Goal: Obtain resource: Obtain resource

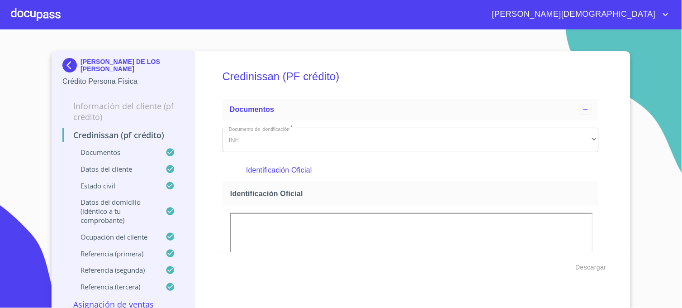
click at [68, 66] on img at bounding box center [71, 65] width 18 height 14
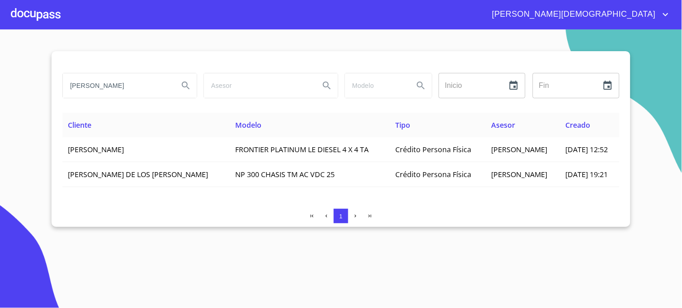
drag, startPoint x: 173, startPoint y: 86, endPoint x: 5, endPoint y: 72, distance: 168.5
click at [5, 72] on section "[PERSON_NAME] Inicio ​ Fin ​ Cliente Modelo Tipo Asesor Creado [PERSON_NAME] FR…" at bounding box center [341, 168] width 682 height 278
click at [134, 88] on input "[PERSON_NAME]" at bounding box center [117, 85] width 109 height 24
type input "R"
type input "[PERSON_NAME]"
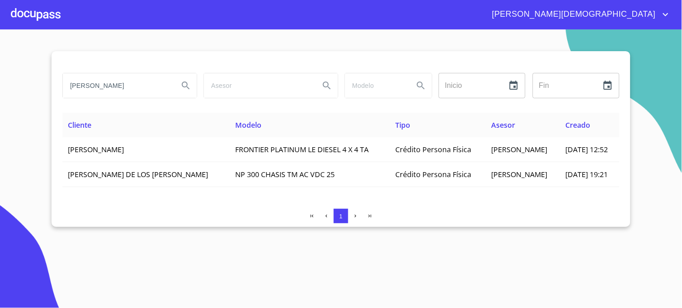
click at [183, 83] on icon "Search" at bounding box center [186, 85] width 11 height 11
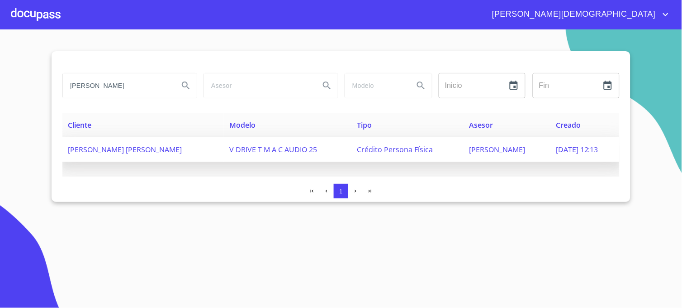
click at [470, 148] on span "[PERSON_NAME]" at bounding box center [498, 149] width 56 height 10
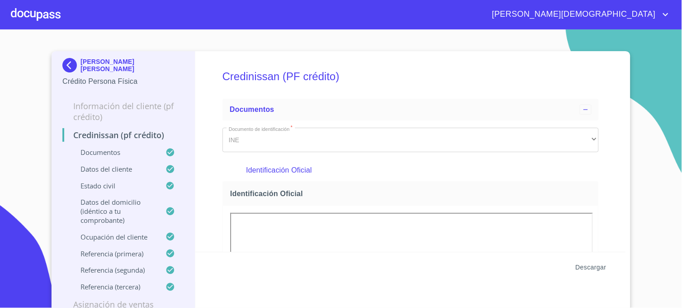
click at [591, 268] on span "Descargar" at bounding box center [591, 267] width 31 height 11
click at [62, 64] on img at bounding box center [71, 65] width 18 height 14
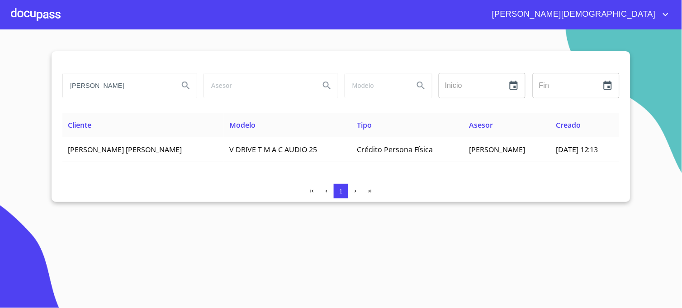
drag, startPoint x: 126, startPoint y: 91, endPoint x: 49, endPoint y: 97, distance: 77.1
click at [49, 97] on section "[PERSON_NAME] Inicio ​ Fin ​ Cliente Modelo Tipo Asesor Creado J. [PERSON_NAME]…" at bounding box center [341, 168] width 682 height 278
type input "[PERSON_NAME]"
click at [184, 88] on icon "Search" at bounding box center [186, 85] width 11 height 11
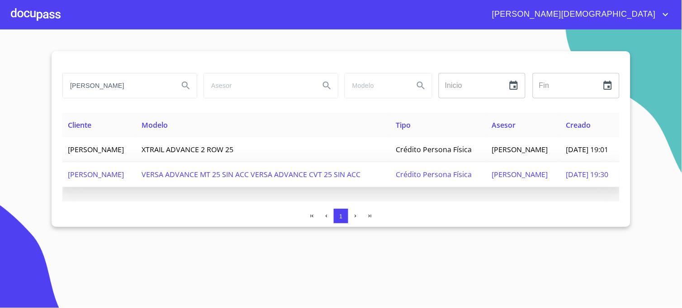
click at [487, 187] on td "[PERSON_NAME]" at bounding box center [524, 174] width 74 height 25
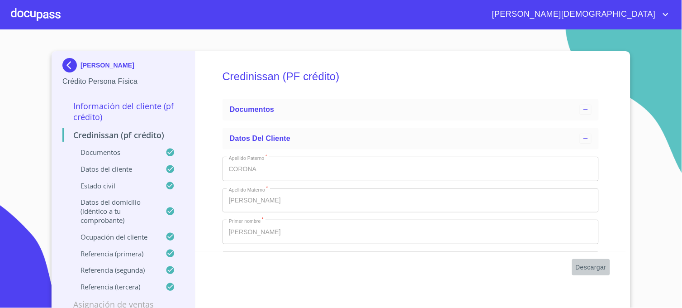
click at [591, 269] on span "Descargar" at bounding box center [591, 267] width 31 height 11
